Goal: Task Accomplishment & Management: Use online tool/utility

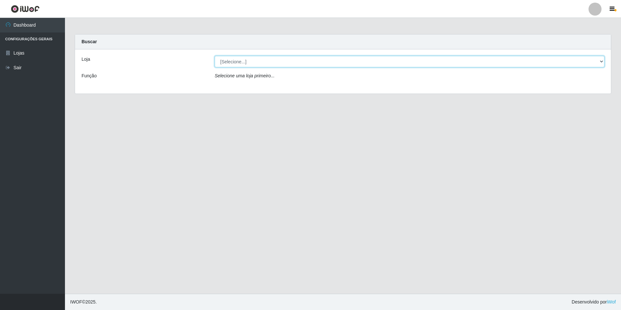
click at [240, 63] on select "[Selecione...] Extrabom - Loja 57 Anchieta" at bounding box center [409, 61] width 389 height 11
select select "470"
click at [215, 56] on select "[Selecione...] Extrabom - Loja 57 Anchieta" at bounding box center [409, 61] width 389 height 11
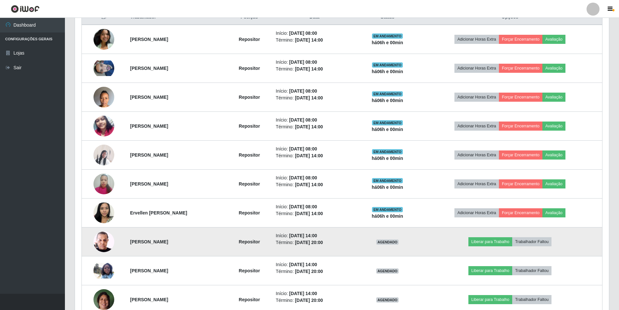
scroll to position [324, 0]
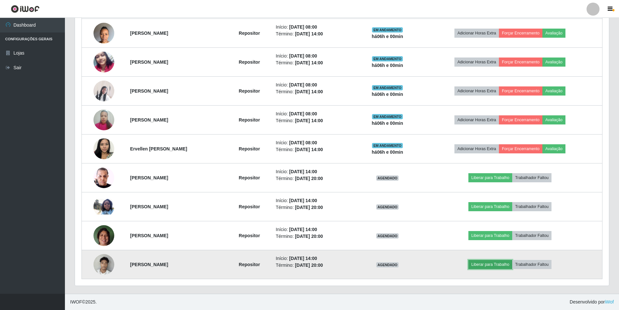
click at [499, 263] on button "Liberar para Trabalho" at bounding box center [490, 264] width 44 height 9
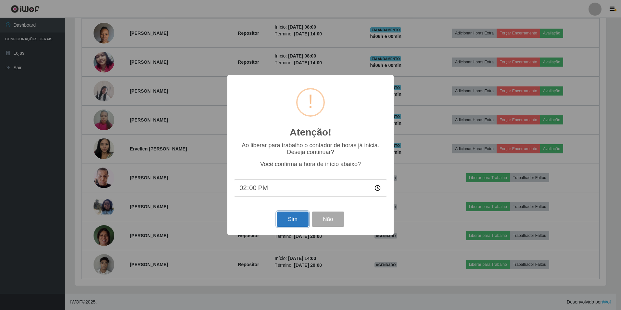
click at [292, 217] on button "Sim" at bounding box center [292, 218] width 31 height 15
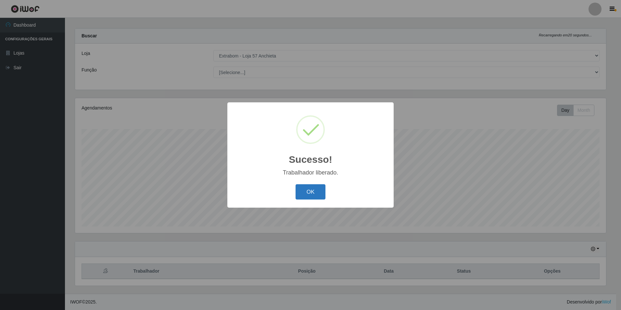
click at [300, 187] on button "OK" at bounding box center [310, 191] width 30 height 15
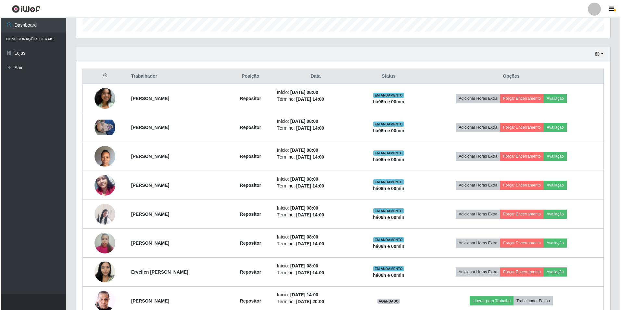
scroll to position [324, 0]
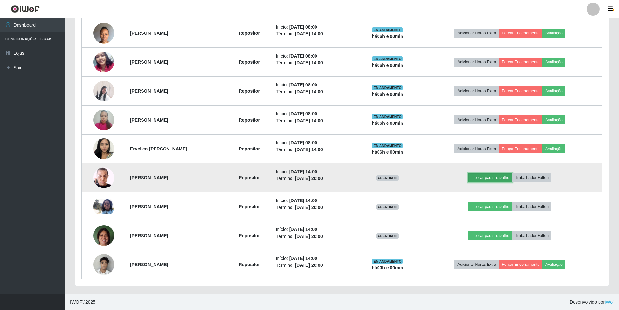
click at [502, 177] on button "Liberar para Trabalho" at bounding box center [490, 177] width 44 height 9
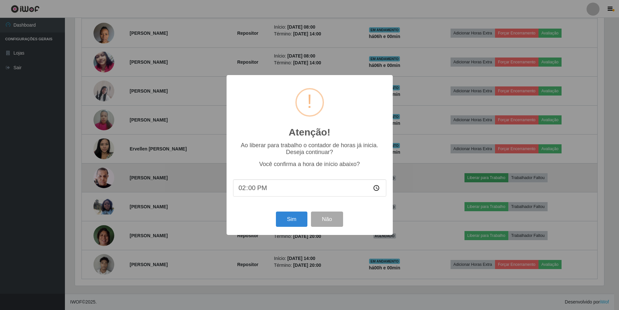
scroll to position [135, 531]
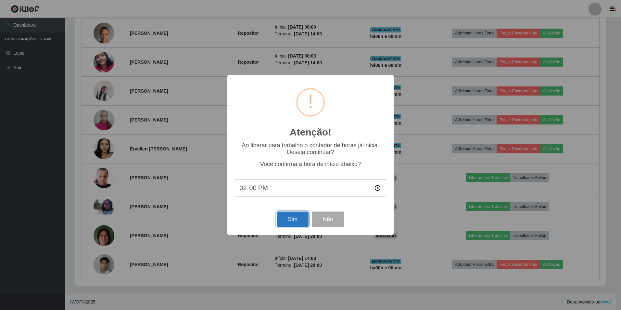
click at [284, 218] on button "Sim" at bounding box center [292, 218] width 31 height 15
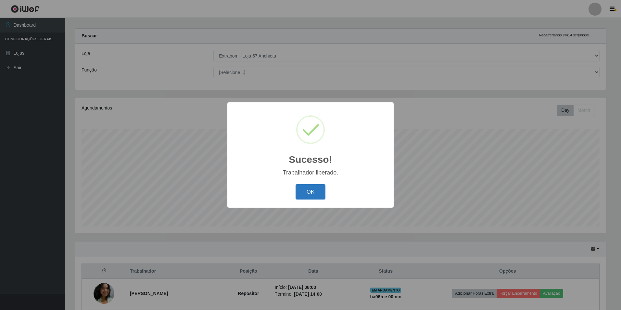
click at [314, 191] on button "OK" at bounding box center [310, 191] width 30 height 15
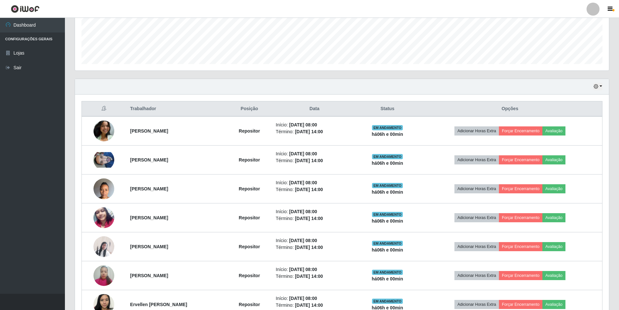
scroll to position [324, 0]
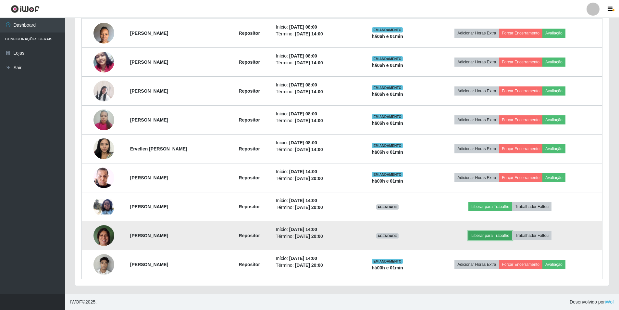
click at [490, 237] on button "Liberar para Trabalho" at bounding box center [490, 235] width 44 height 9
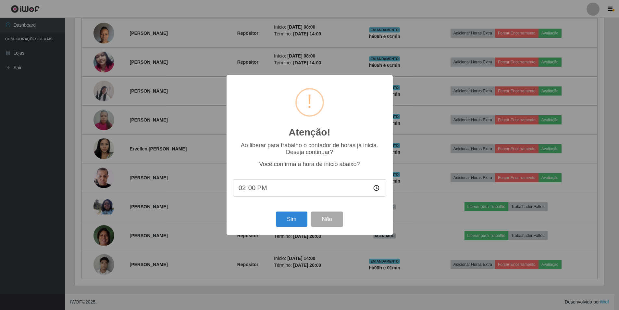
scroll to position [135, 531]
click at [293, 215] on button "Sim" at bounding box center [292, 218] width 31 height 15
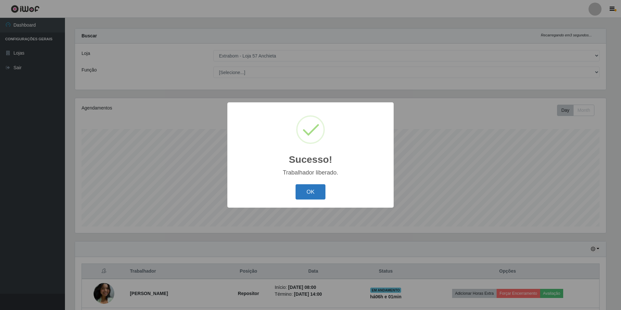
click at [304, 194] on button "OK" at bounding box center [310, 191] width 30 height 15
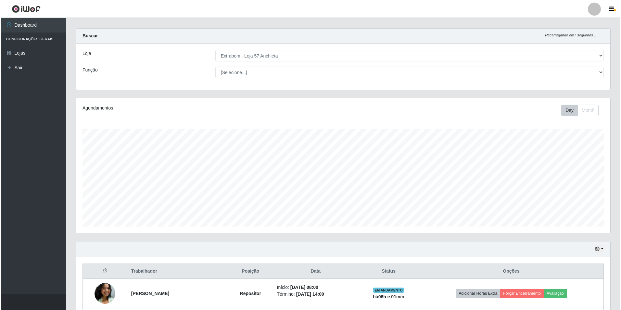
scroll to position [201, 0]
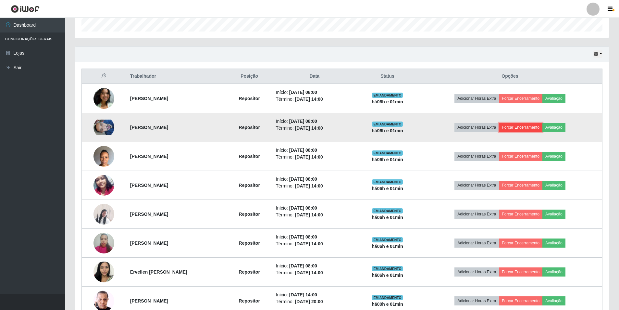
click at [523, 129] on button "Forçar Encerramento" at bounding box center [520, 127] width 43 height 9
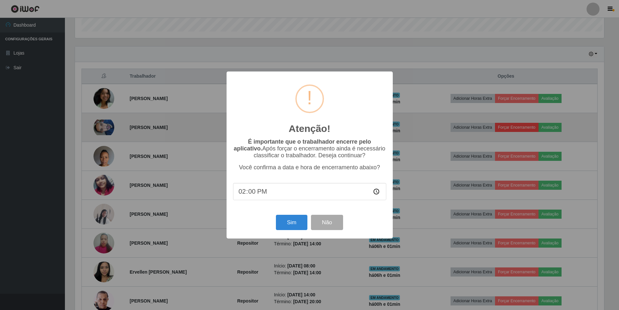
scroll to position [135, 531]
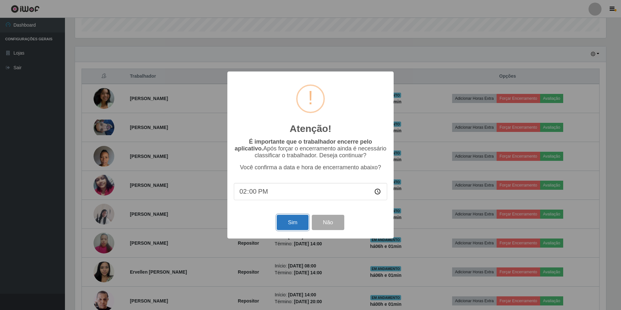
click at [295, 223] on button "Sim" at bounding box center [292, 222] width 31 height 15
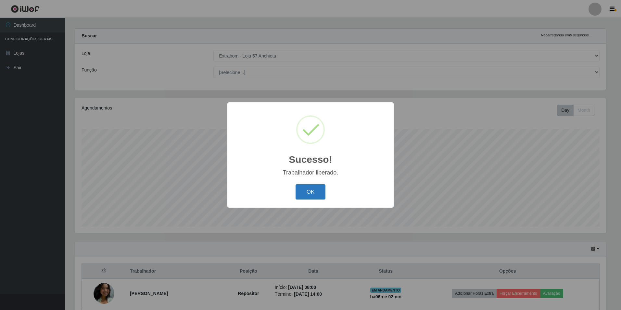
click at [309, 187] on button "OK" at bounding box center [310, 191] width 30 height 15
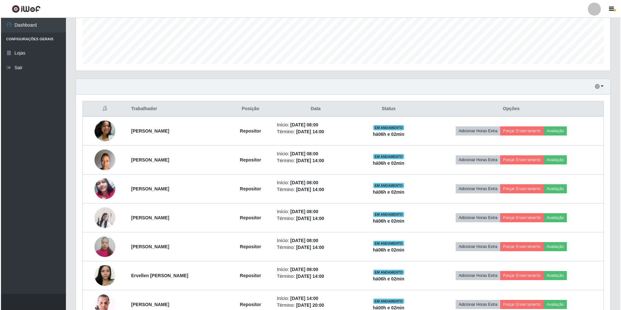
scroll to position [201, 0]
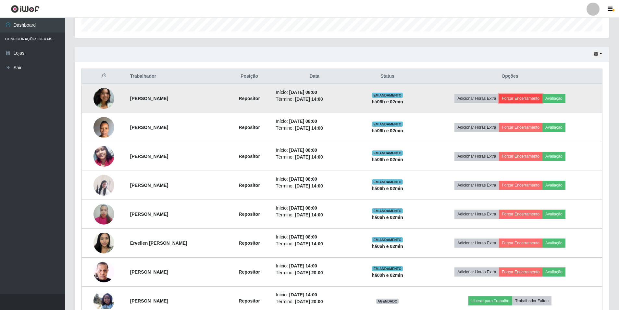
click at [521, 97] on button "Forçar Encerramento" at bounding box center [520, 98] width 43 height 9
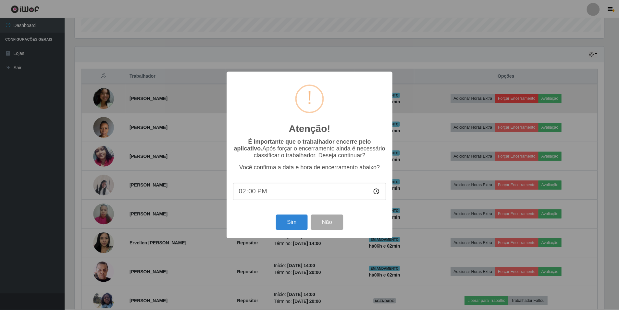
scroll to position [135, 531]
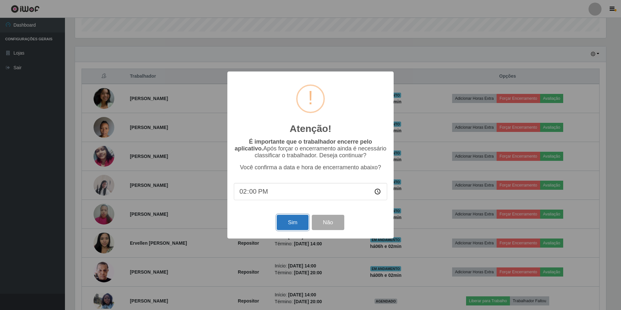
click at [284, 222] on button "Sim" at bounding box center [292, 222] width 31 height 15
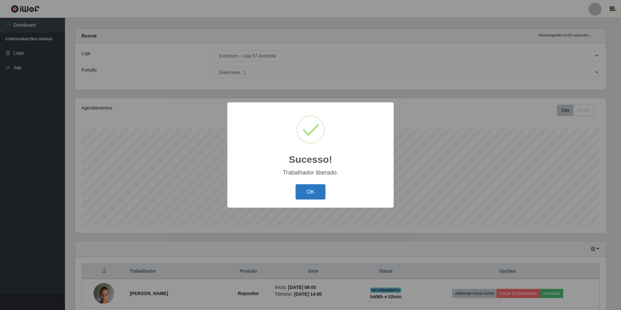
click at [304, 195] on button "OK" at bounding box center [310, 191] width 30 height 15
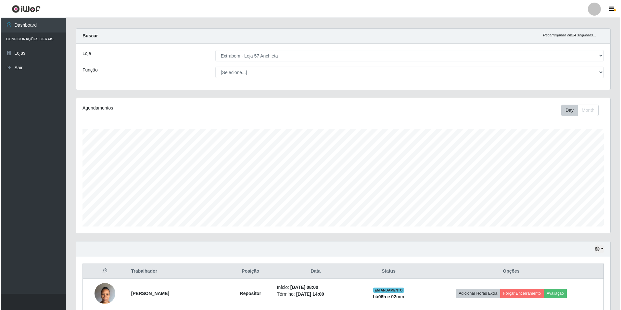
scroll to position [0, 0]
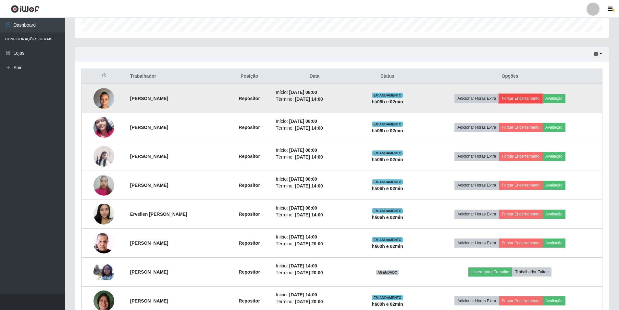
click at [523, 100] on button "Forçar Encerramento" at bounding box center [520, 98] width 43 height 9
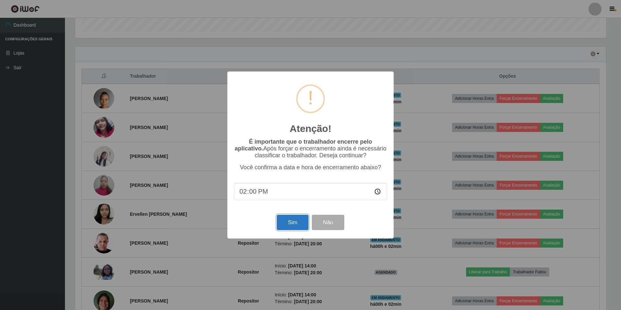
click at [292, 228] on button "Sim" at bounding box center [292, 222] width 31 height 15
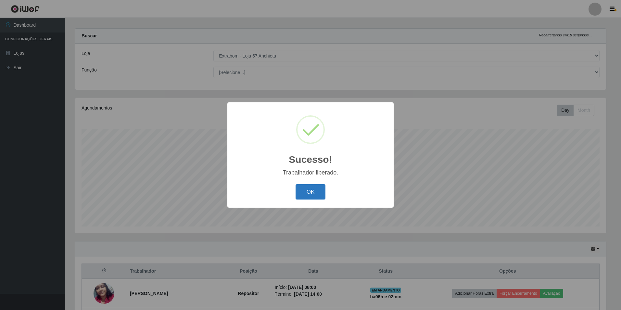
click at [316, 185] on button "OK" at bounding box center [310, 191] width 30 height 15
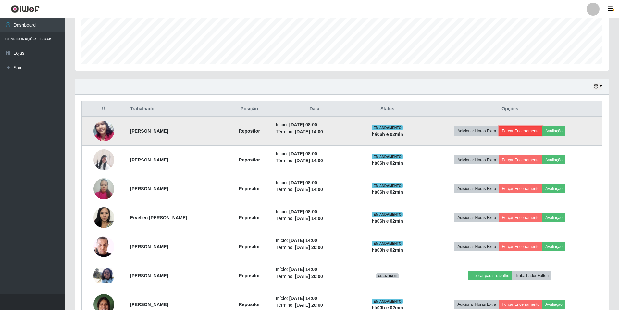
click at [517, 131] on button "Forçar Encerramento" at bounding box center [520, 130] width 43 height 9
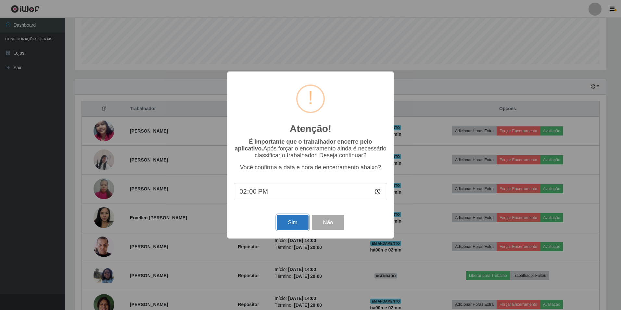
click at [292, 224] on button "Sim" at bounding box center [292, 222] width 31 height 15
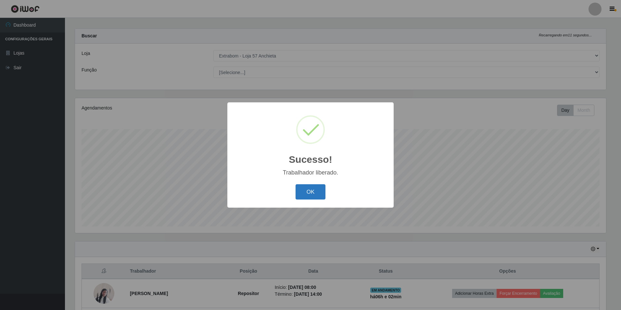
click at [303, 187] on button "OK" at bounding box center [310, 191] width 30 height 15
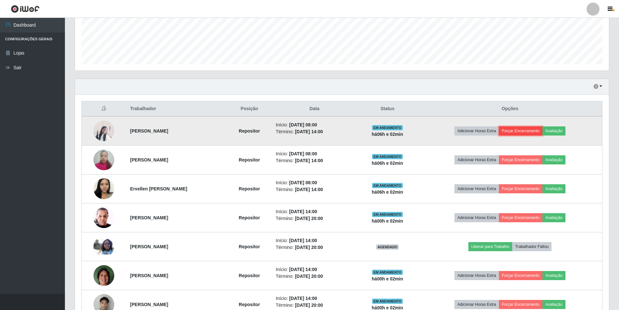
click at [534, 131] on button "Forçar Encerramento" at bounding box center [520, 130] width 43 height 9
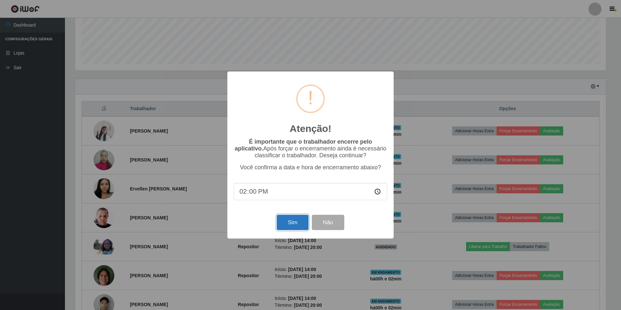
click at [285, 223] on button "Sim" at bounding box center [292, 222] width 31 height 15
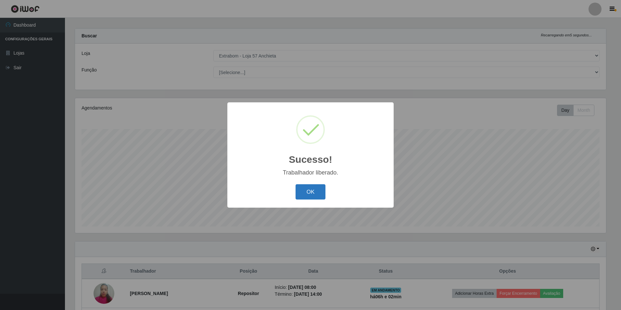
click at [313, 194] on button "OK" at bounding box center [310, 191] width 30 height 15
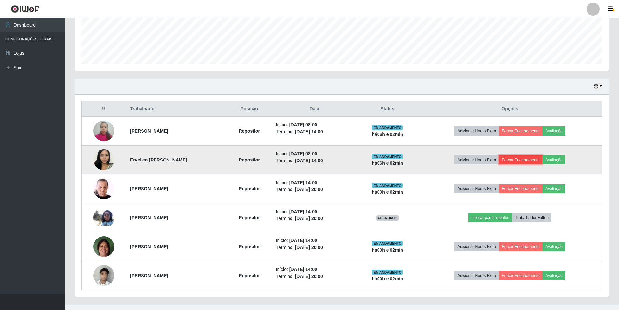
click at [525, 159] on button "Forçar Encerramento" at bounding box center [520, 159] width 43 height 9
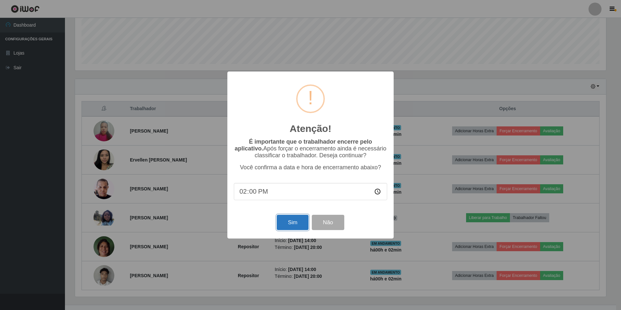
click at [295, 221] on button "Sim" at bounding box center [292, 222] width 31 height 15
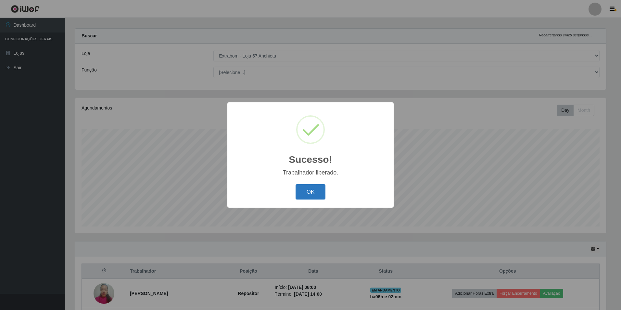
click at [311, 195] on button "OK" at bounding box center [310, 191] width 30 height 15
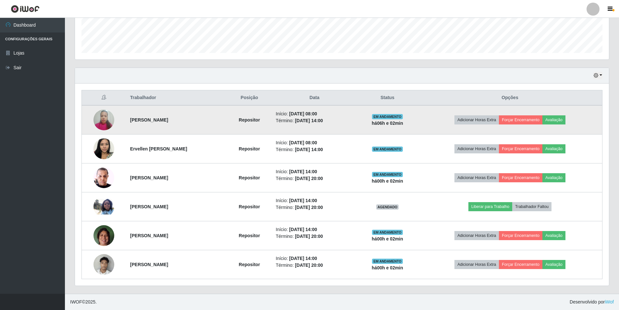
click at [106, 117] on img at bounding box center [103, 120] width 21 height 28
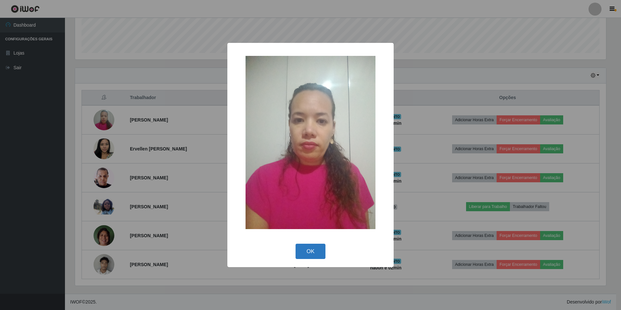
click at [315, 249] on button "OK" at bounding box center [310, 250] width 30 height 15
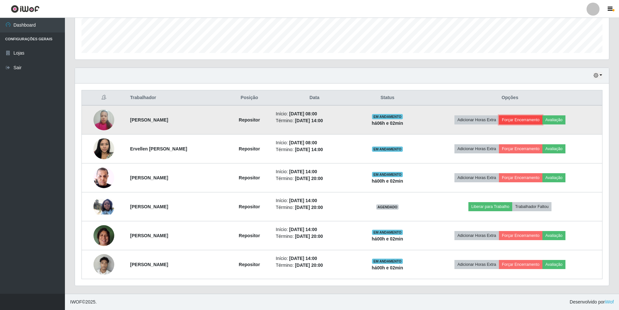
click at [519, 119] on button "Forçar Encerramento" at bounding box center [520, 119] width 43 height 9
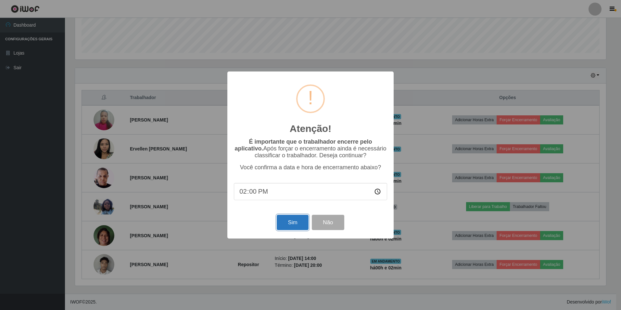
click at [292, 217] on button "Sim" at bounding box center [292, 222] width 31 height 15
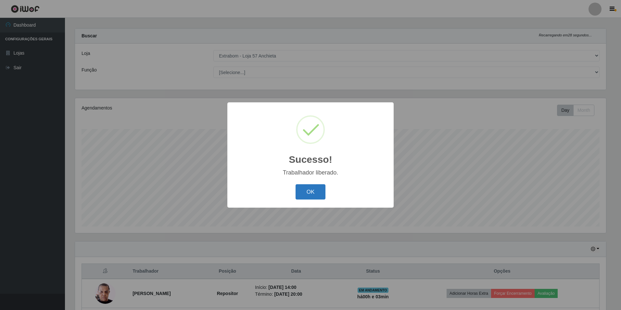
click at [308, 191] on button "OK" at bounding box center [310, 191] width 30 height 15
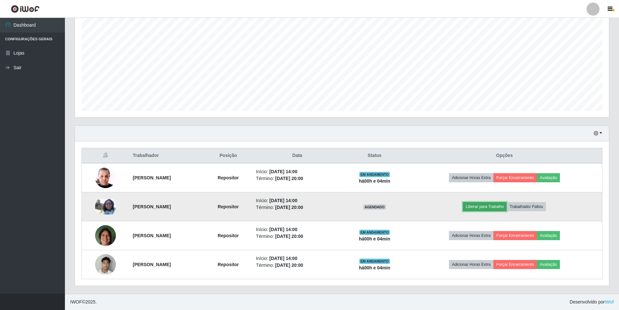
click at [486, 208] on button "Liberar para Trabalho" at bounding box center [485, 206] width 44 height 9
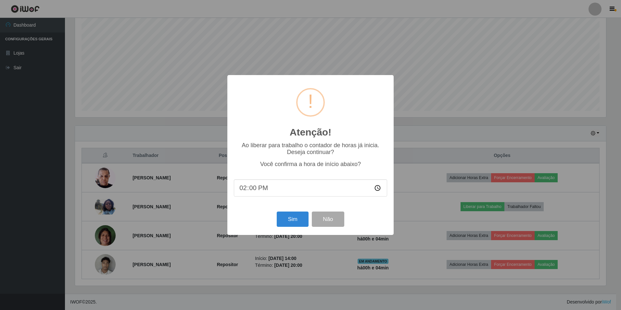
click at [255, 191] on input "14:00" at bounding box center [310, 187] width 153 height 17
type input "14:04"
click at [289, 222] on button "Sim" at bounding box center [292, 218] width 31 height 15
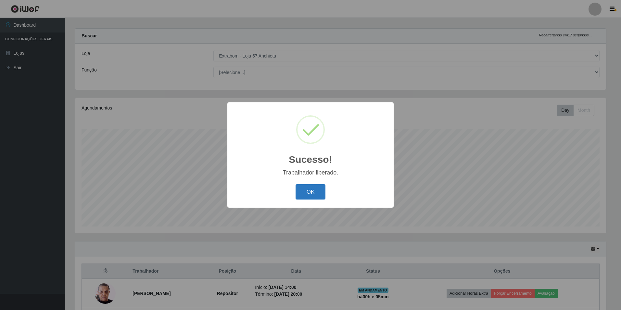
click at [297, 195] on button "OK" at bounding box center [310, 191] width 30 height 15
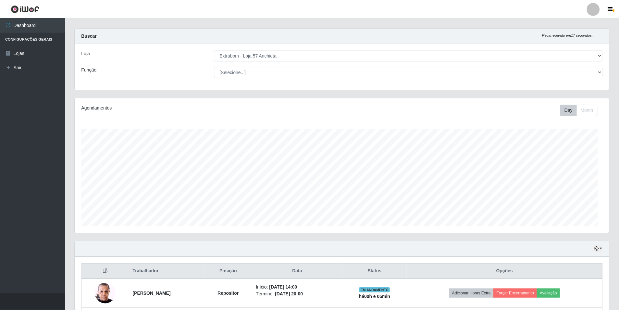
scroll to position [135, 534]
